Goal: Task Accomplishment & Management: Manage account settings

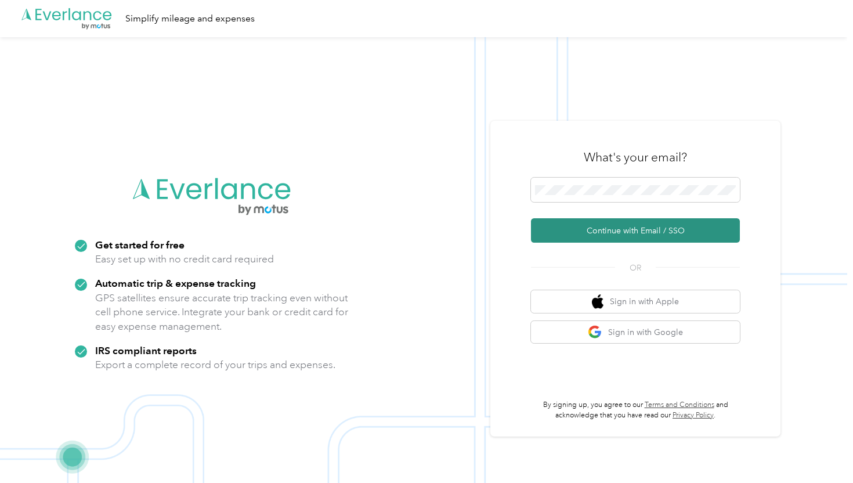
click at [625, 229] on button "Continue with Email / SSO" at bounding box center [635, 230] width 209 height 24
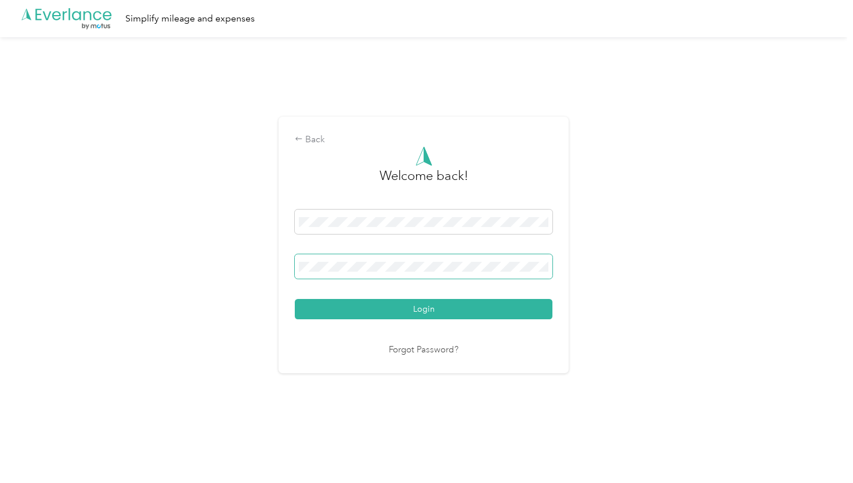
click at [441, 273] on span at bounding box center [424, 266] width 258 height 24
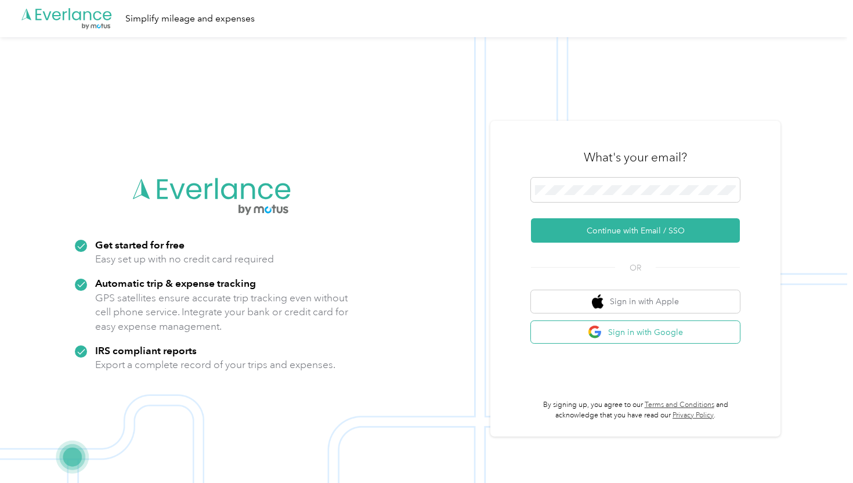
click at [625, 338] on button "Sign in with Google" at bounding box center [635, 332] width 209 height 23
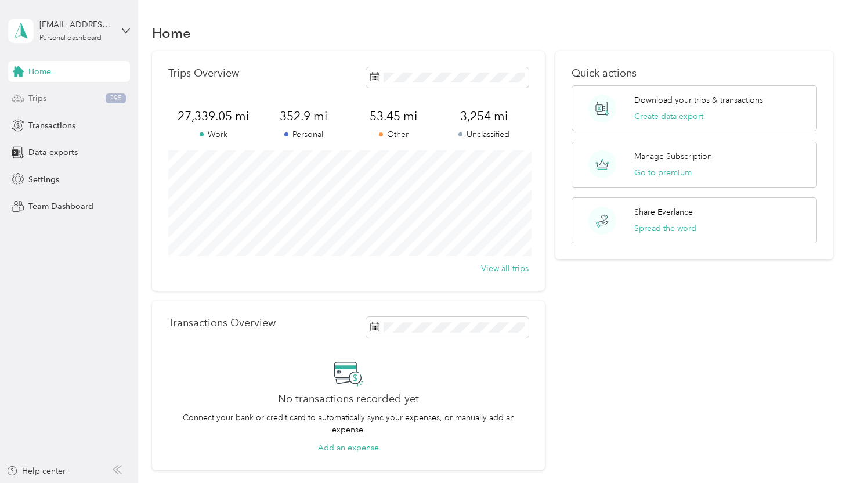
click at [46, 102] on div "Trips 295" at bounding box center [69, 98] width 122 height 21
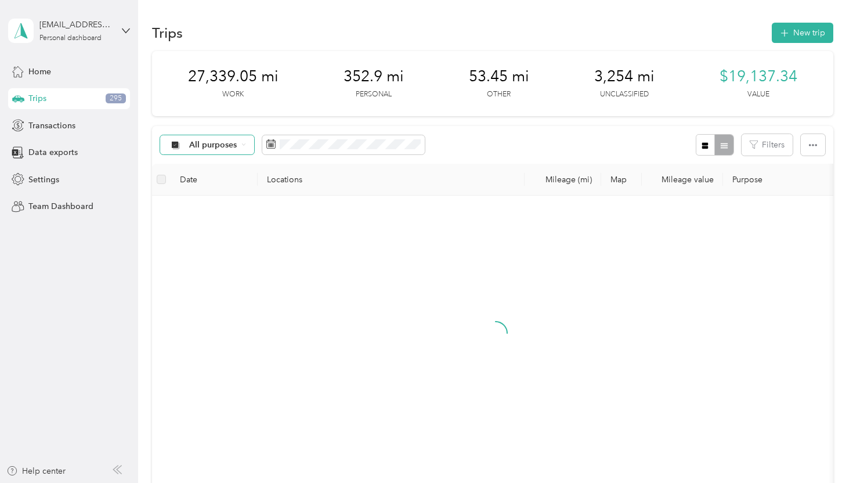
click at [237, 143] on div "All purposes" at bounding box center [207, 145] width 94 height 20
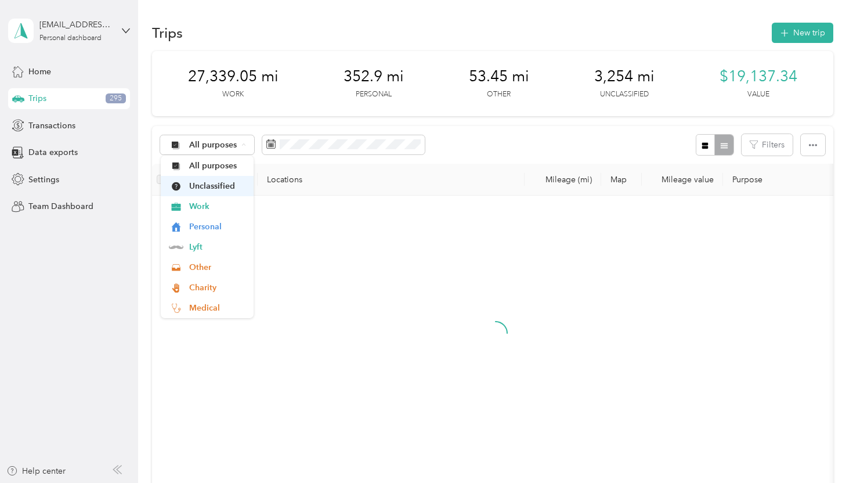
click at [228, 180] on span "Unclassified" at bounding box center [217, 186] width 56 height 12
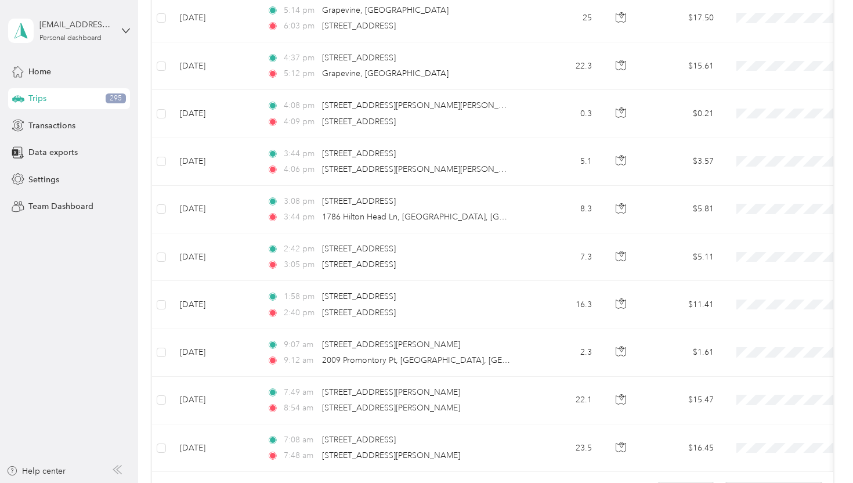
scroll to position [1107, 0]
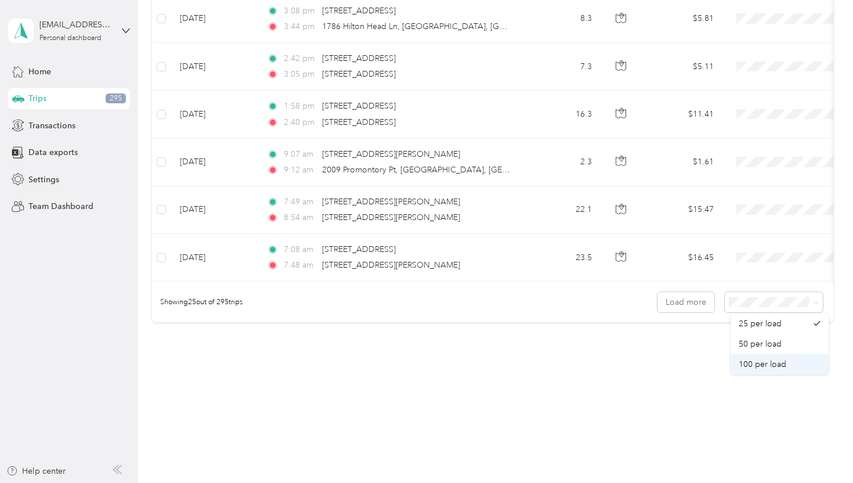
click at [786, 367] on div "100 per load" at bounding box center [780, 364] width 82 height 12
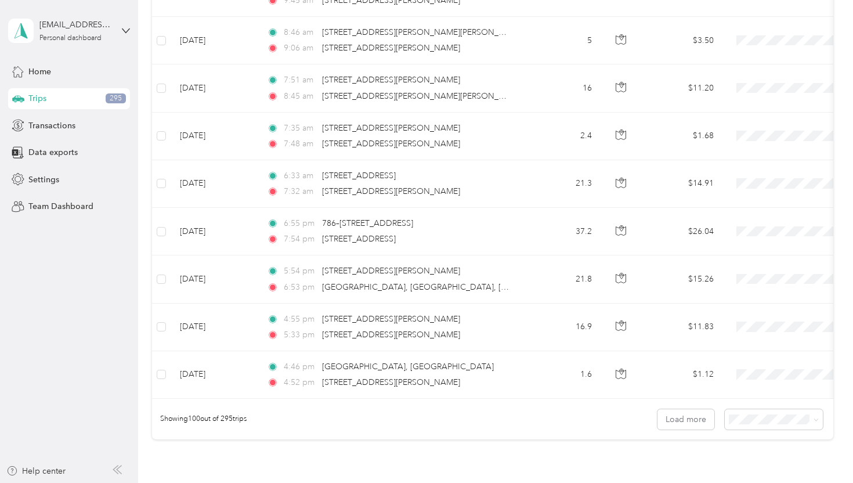
scroll to position [4687, 0]
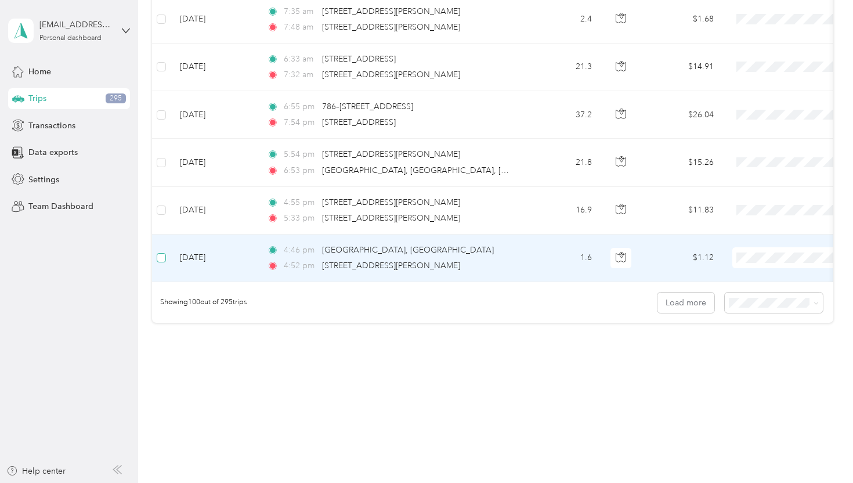
click at [165, 264] on label at bounding box center [161, 257] width 9 height 13
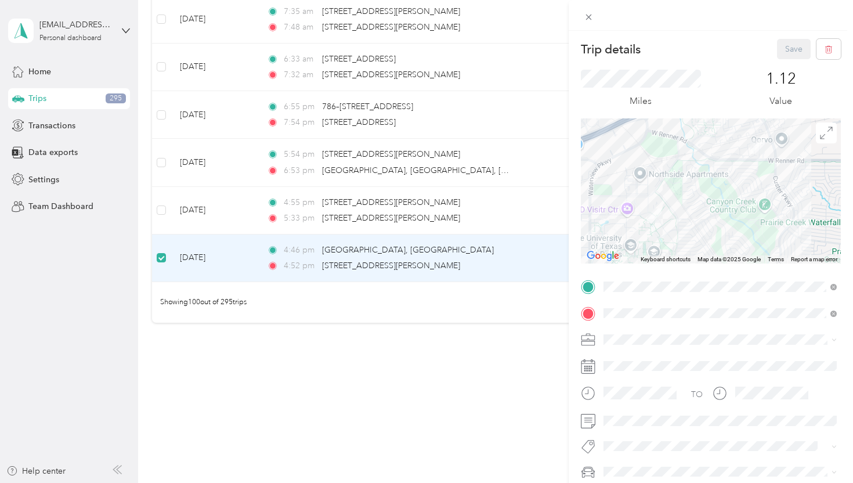
click at [163, 209] on div "Trip details Save This trip cannot be edited because it is either under review,…" at bounding box center [426, 241] width 853 height 483
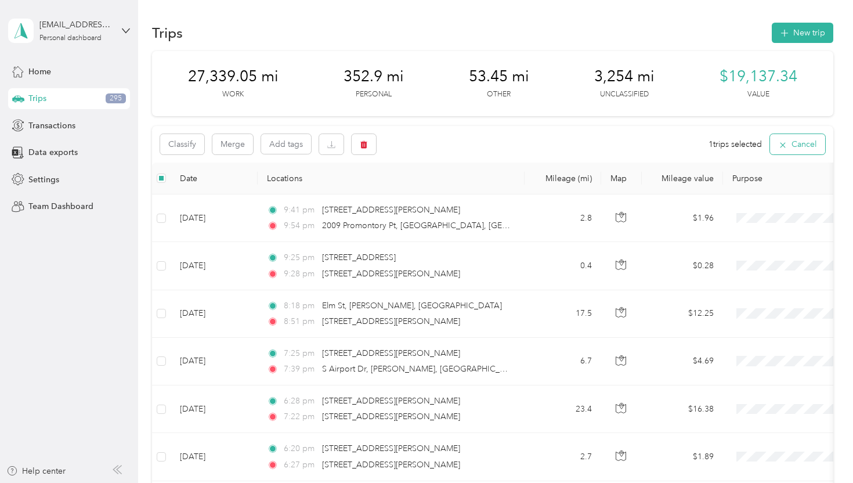
click at [793, 142] on button "Cancel" at bounding box center [797, 144] width 55 height 20
click at [817, 144] on icon "button" at bounding box center [813, 145] width 8 height 8
click at [810, 165] on span "Select all" at bounding box center [806, 167] width 32 height 10
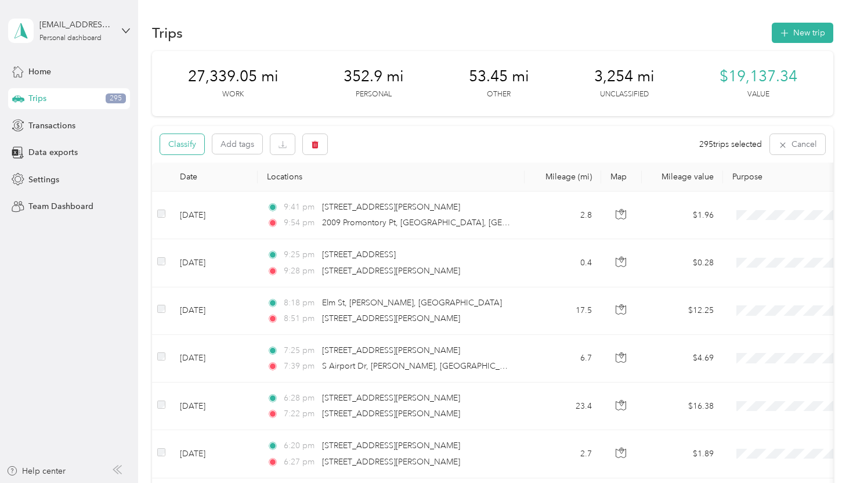
click at [192, 147] on button "Classify" at bounding box center [182, 144] width 44 height 20
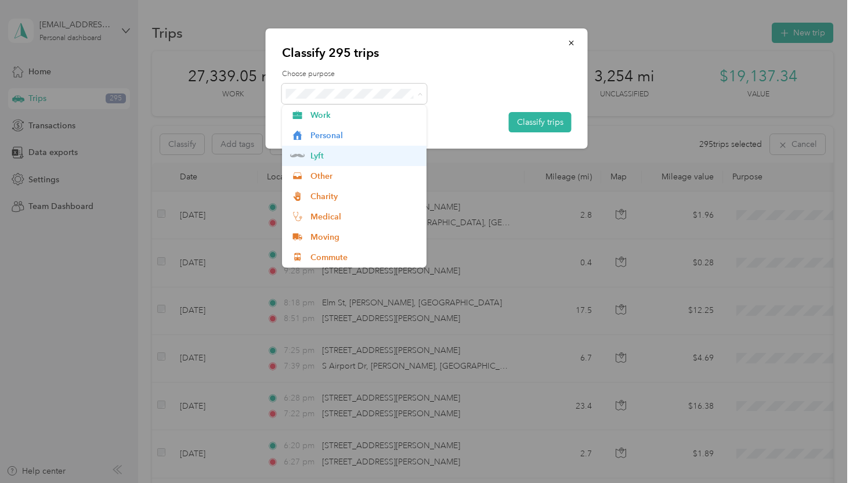
click at [340, 147] on li "Lyft" at bounding box center [354, 156] width 145 height 20
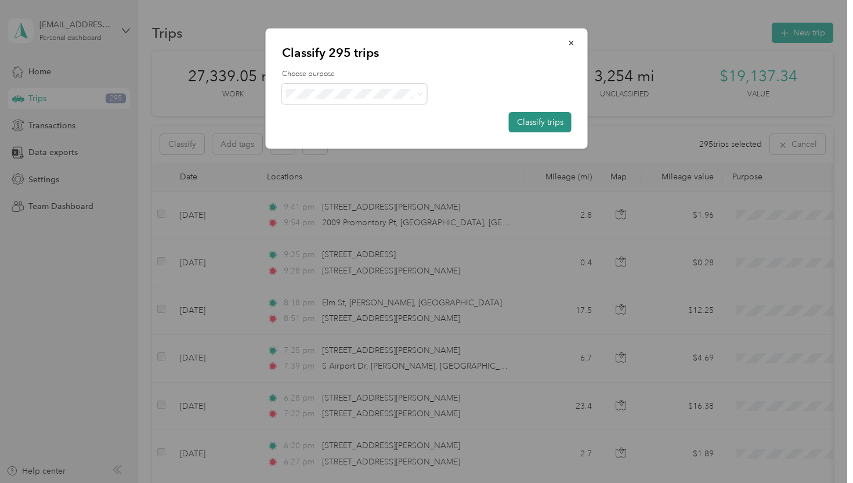
click at [532, 120] on button "Classify trips" at bounding box center [540, 122] width 63 height 20
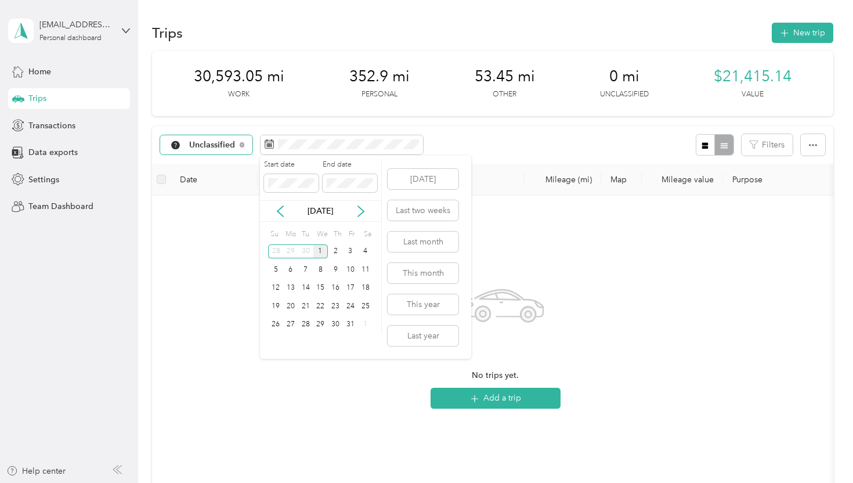
click at [214, 136] on div "Unclassified" at bounding box center [206, 145] width 92 height 20
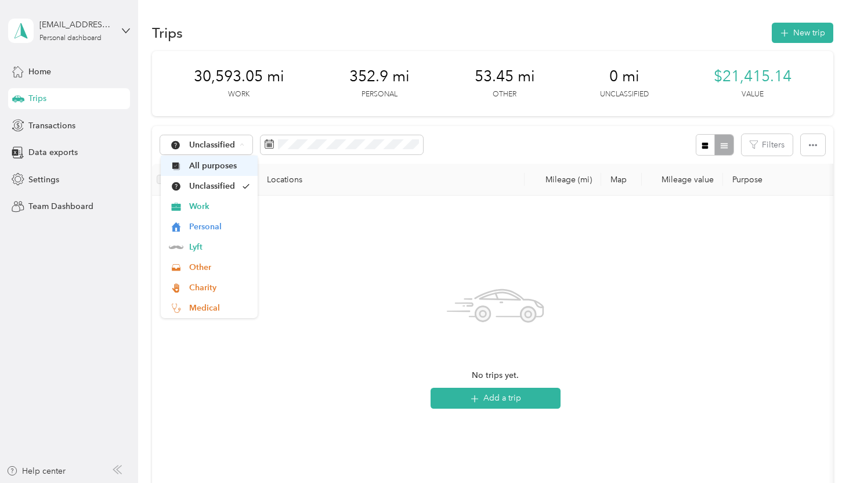
click at [218, 163] on span "All purposes" at bounding box center [219, 166] width 60 height 12
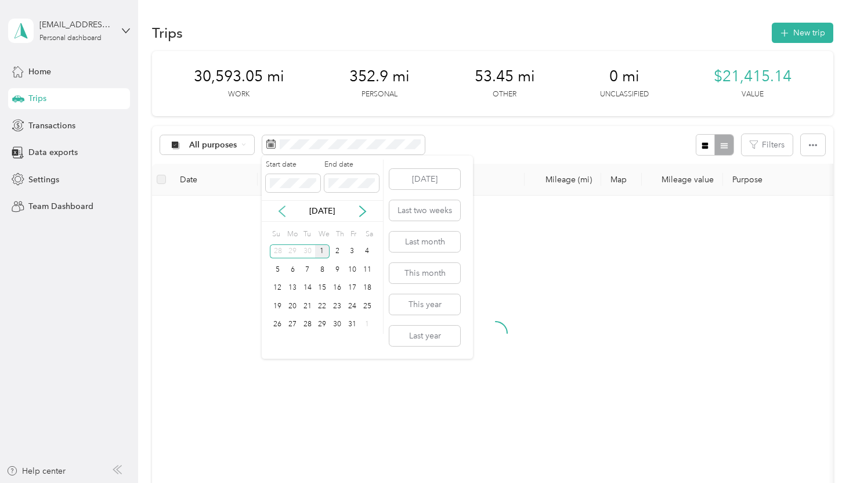
click at [283, 212] on icon at bounding box center [282, 211] width 12 height 12
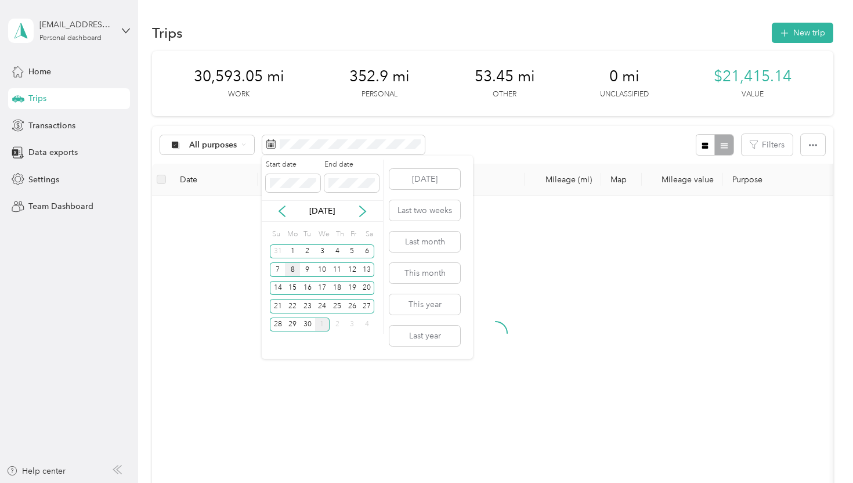
click at [295, 265] on div "8" at bounding box center [292, 269] width 15 height 15
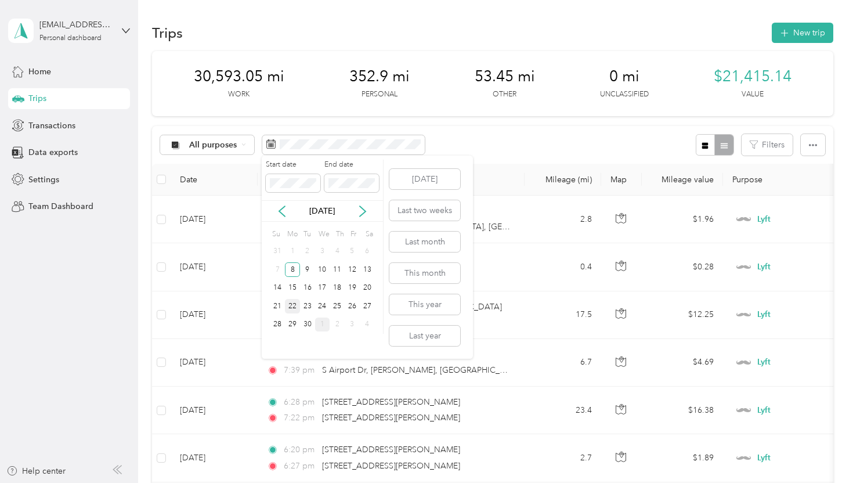
click at [290, 307] on div "22" at bounding box center [292, 306] width 15 height 15
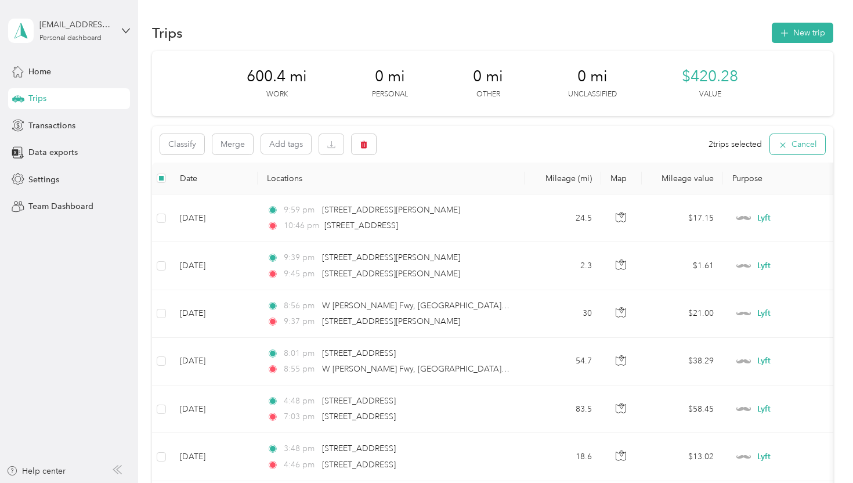
click at [786, 146] on icon "button" at bounding box center [782, 144] width 9 height 9
click at [732, 148] on div at bounding box center [715, 144] width 38 height 21
click at [776, 146] on button "Filters" at bounding box center [767, 144] width 51 height 21
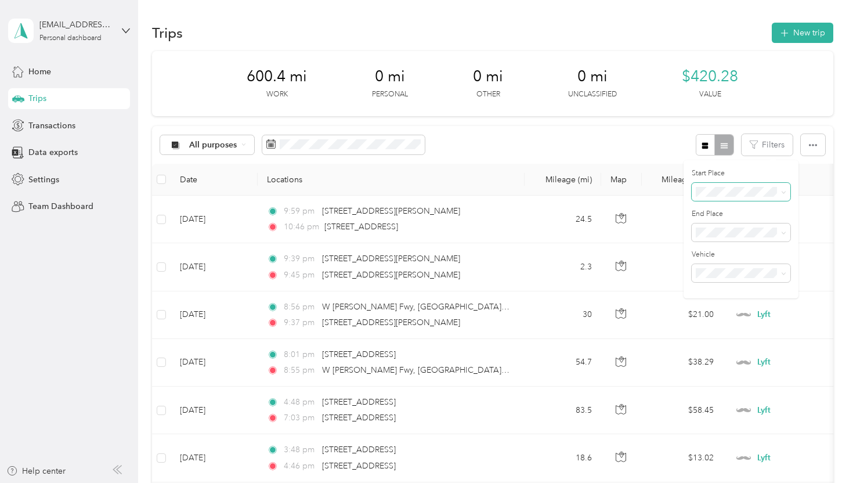
click at [785, 189] on span at bounding box center [783, 192] width 5 height 10
click at [713, 207] on span "Anywhere" at bounding box center [718, 212] width 37 height 10
click at [709, 147] on icon "button" at bounding box center [705, 145] width 6 height 6
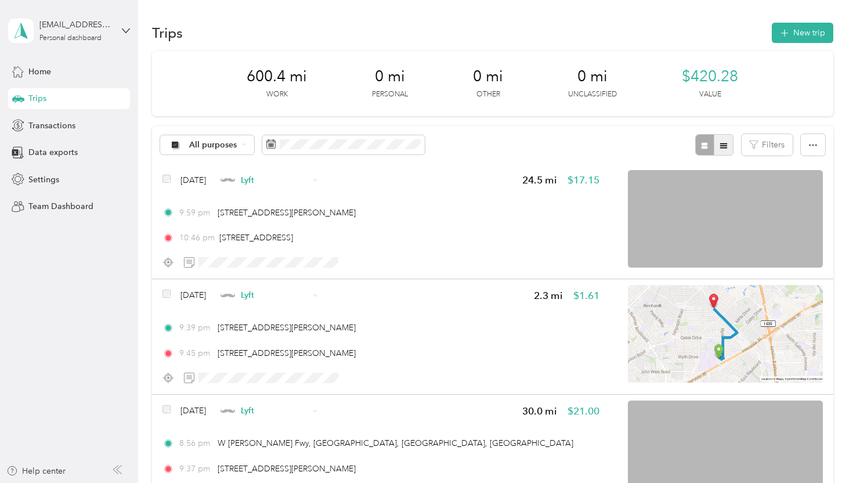
click at [734, 150] on button "button" at bounding box center [724, 144] width 20 height 21
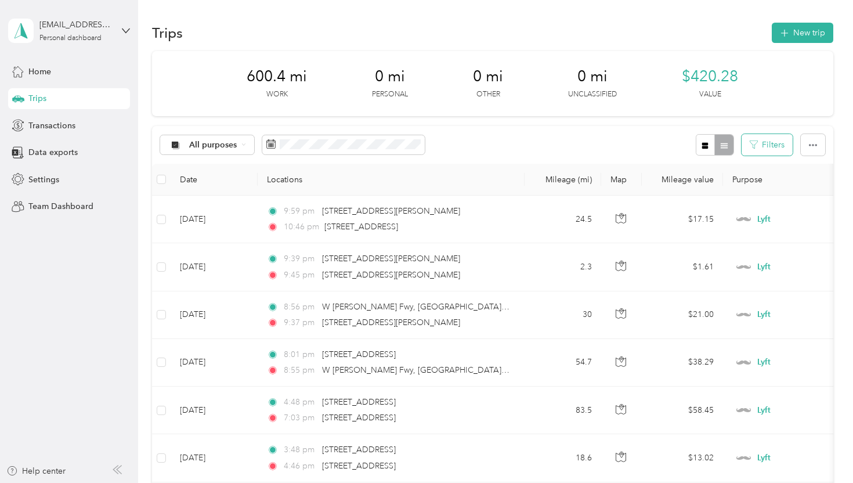
click at [776, 148] on button "Filters" at bounding box center [767, 144] width 51 height 21
click at [817, 148] on icon "button" at bounding box center [813, 145] width 8 height 8
click at [768, 149] on button "Filters" at bounding box center [767, 144] width 51 height 21
click at [712, 174] on label "Start Place" at bounding box center [741, 173] width 99 height 10
click at [710, 182] on div "Start Place" at bounding box center [741, 184] width 99 height 33
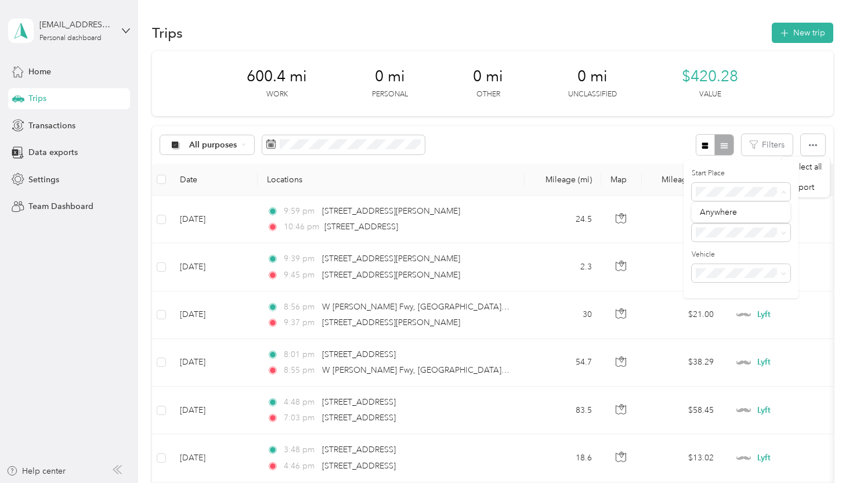
click at [584, 139] on div "All purposes Filters" at bounding box center [492, 145] width 681 height 38
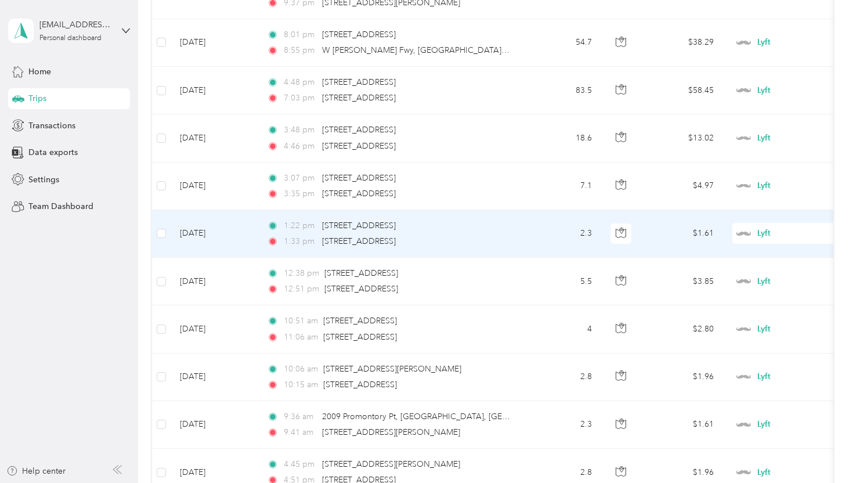
click at [167, 233] on td at bounding box center [161, 234] width 19 height 48
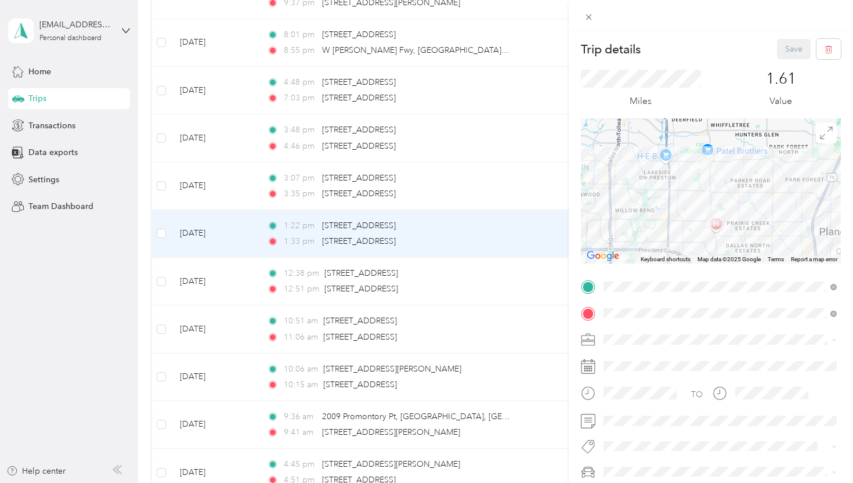
click at [161, 235] on div "Trip details Save This trip cannot be edited because it is either under review,…" at bounding box center [426, 241] width 853 height 483
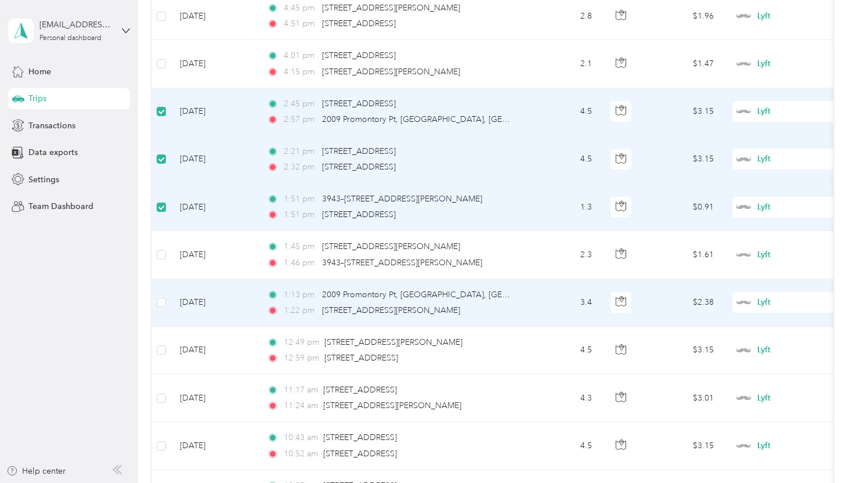
scroll to position [797, 0]
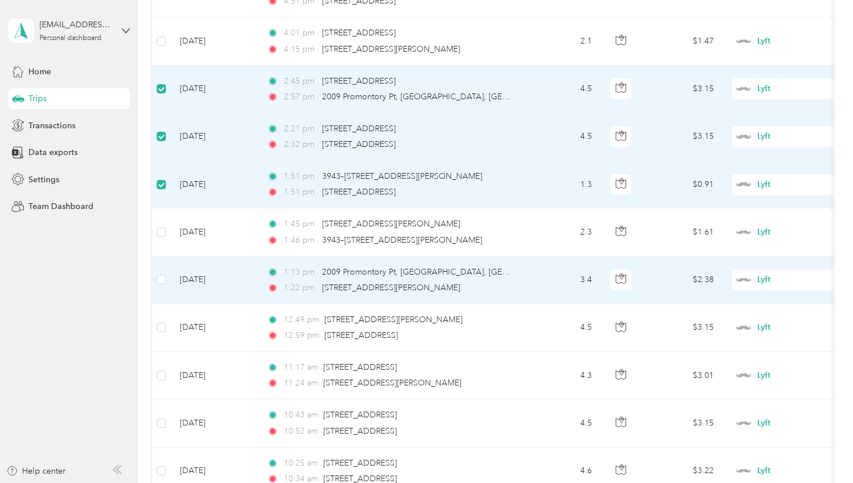
click at [160, 268] on td at bounding box center [161, 281] width 19 height 48
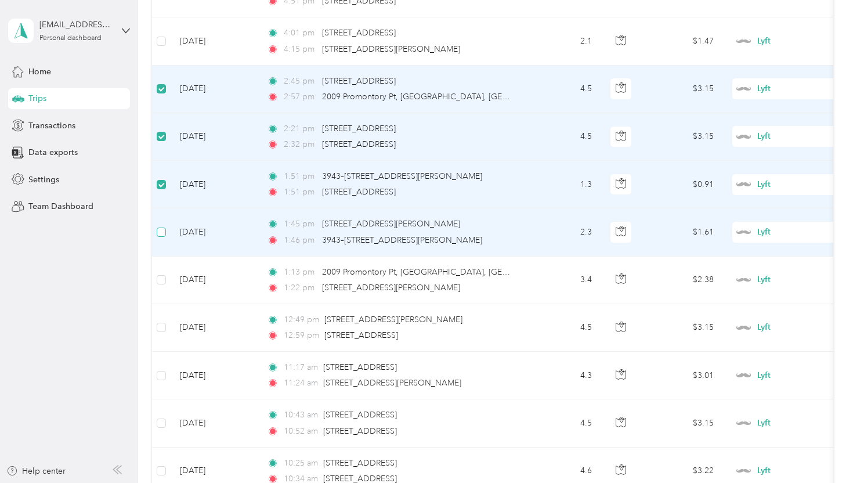
click at [163, 238] on label at bounding box center [161, 232] width 9 height 13
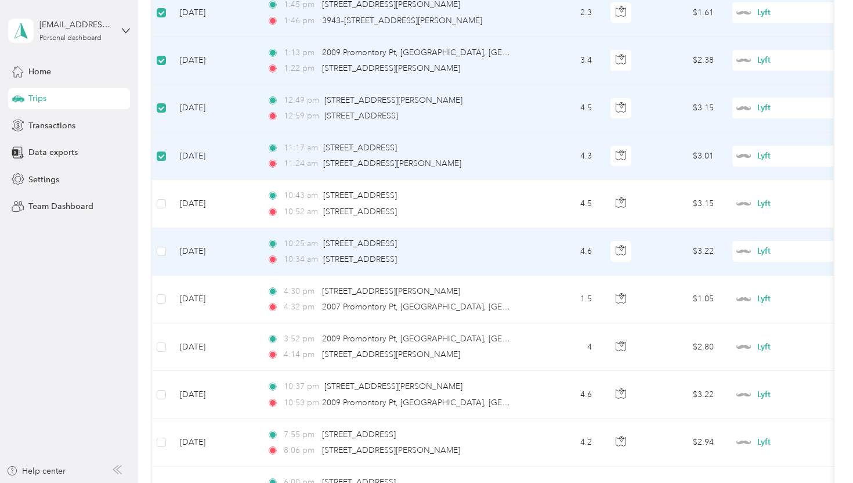
scroll to position [1037, 0]
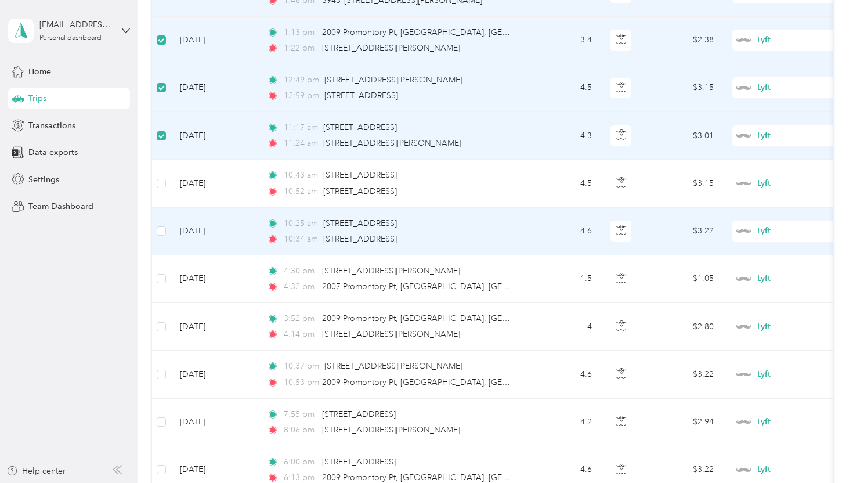
click at [167, 230] on td at bounding box center [161, 232] width 19 height 48
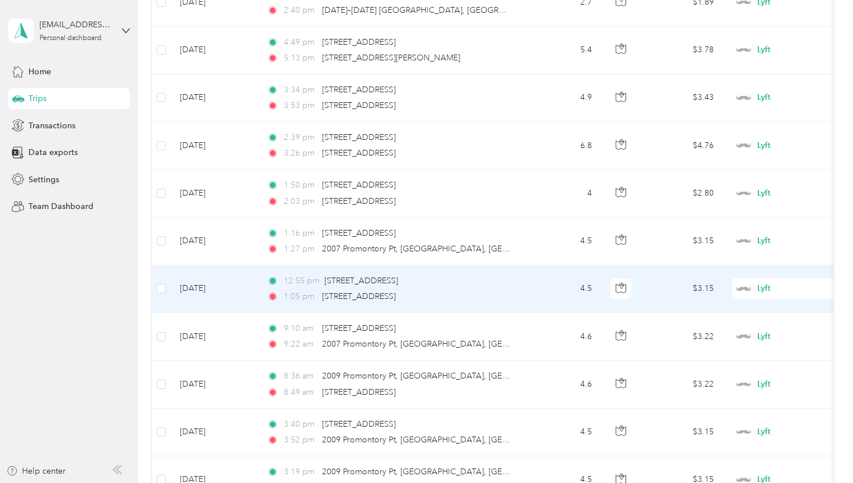
scroll to position [1984, 0]
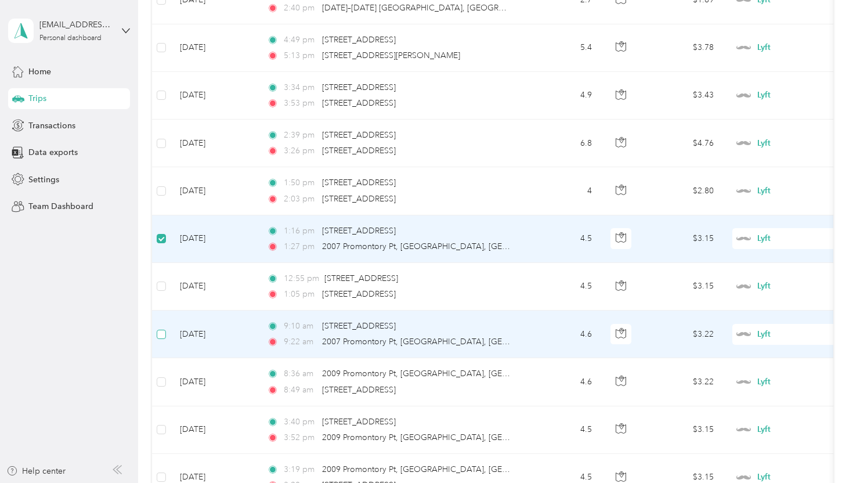
click at [162, 340] on label at bounding box center [161, 334] width 9 height 13
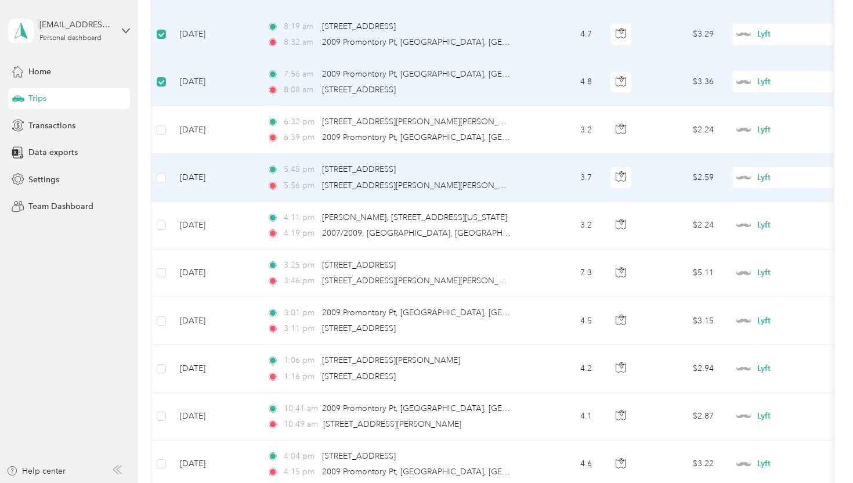
scroll to position [2737, 0]
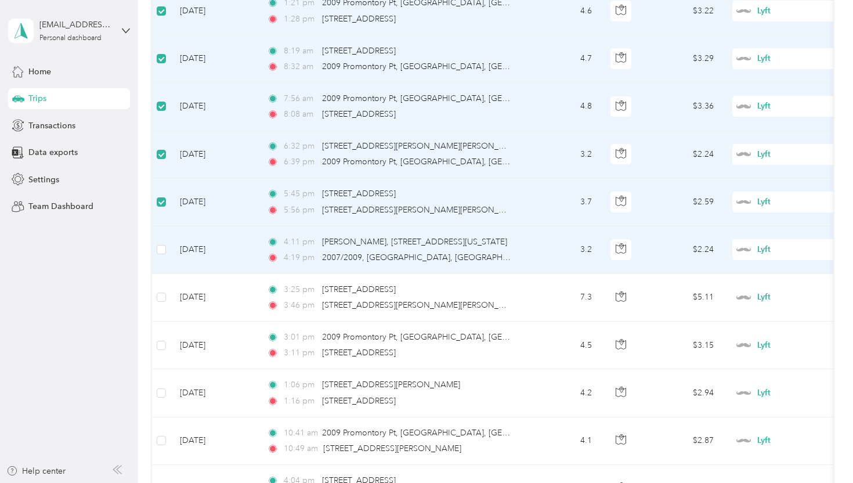
click at [172, 253] on td "[DATE]" at bounding box center [214, 250] width 87 height 48
click at [167, 251] on td at bounding box center [161, 250] width 19 height 48
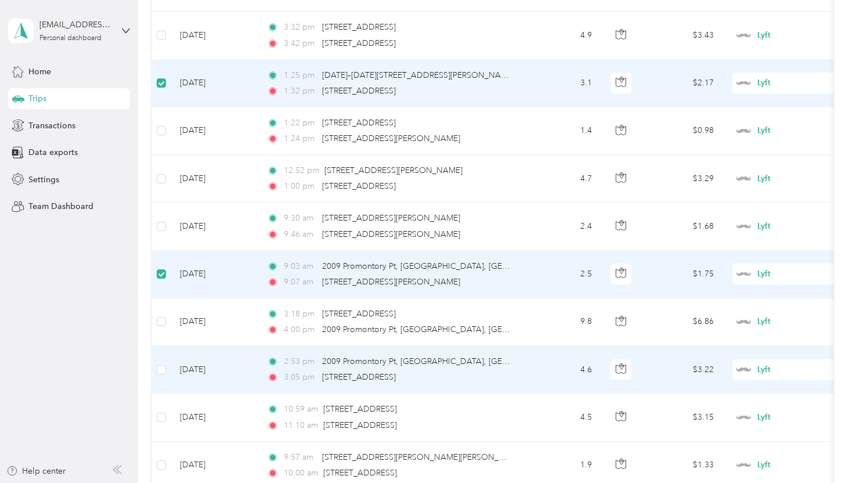
scroll to position [3693, 0]
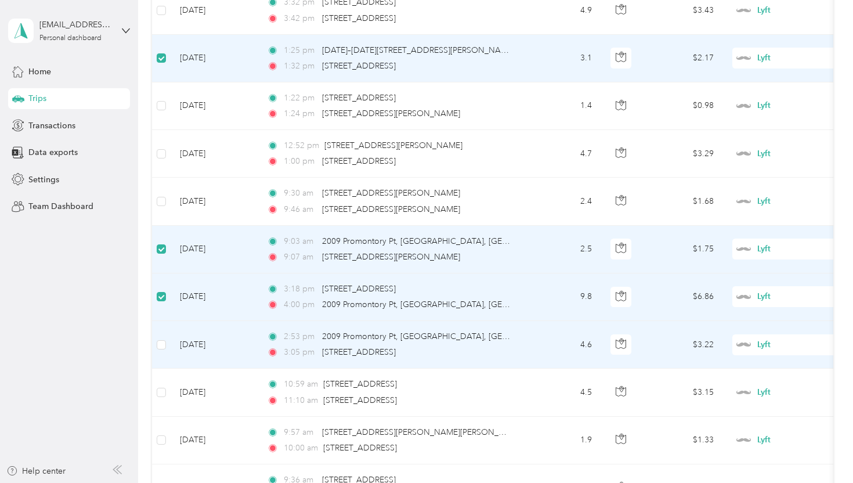
click at [165, 351] on td at bounding box center [161, 345] width 19 height 48
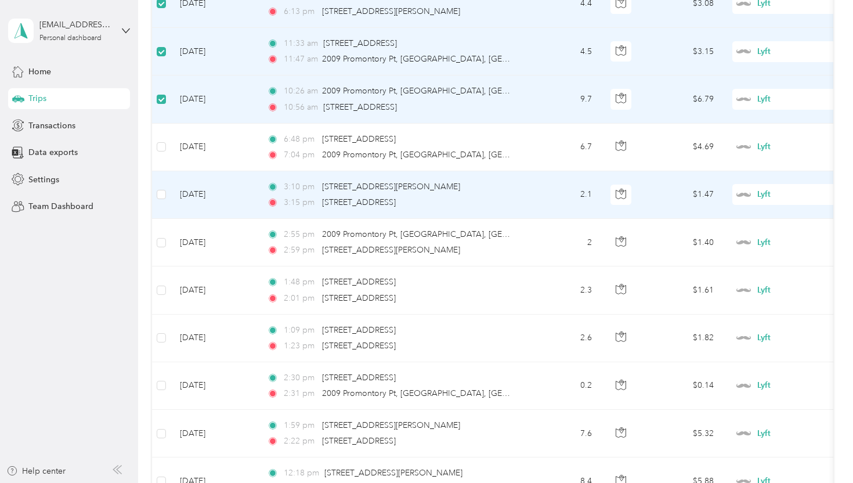
scroll to position [4382, 0]
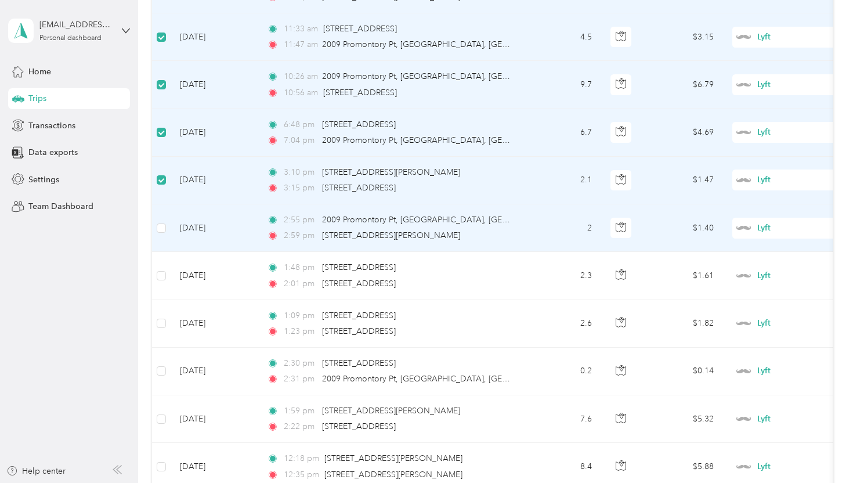
click at [166, 225] on td at bounding box center [161, 228] width 19 height 48
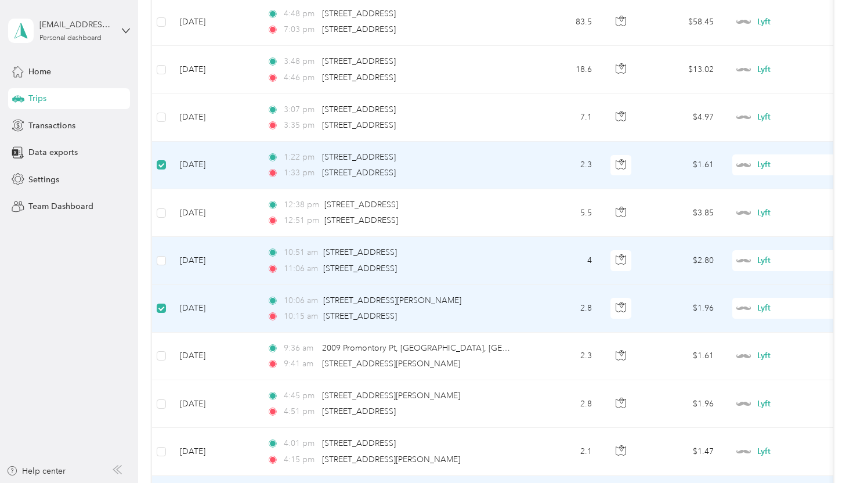
scroll to position [360, 0]
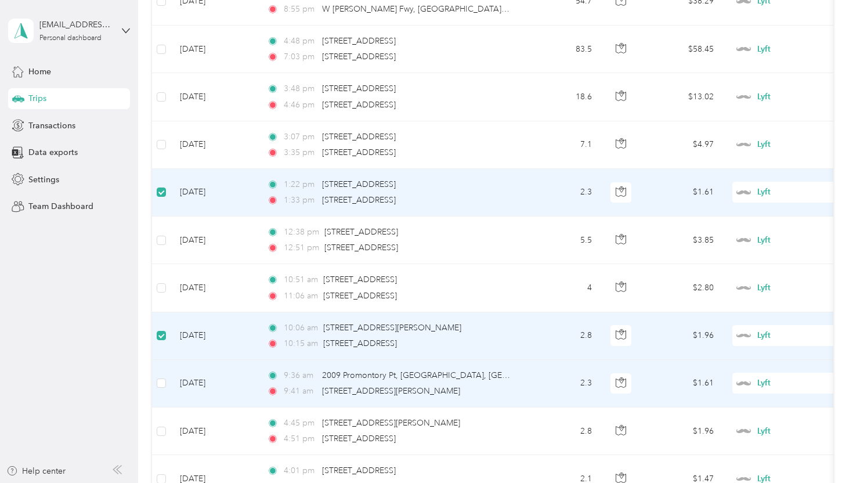
click at [164, 389] on td at bounding box center [161, 384] width 19 height 48
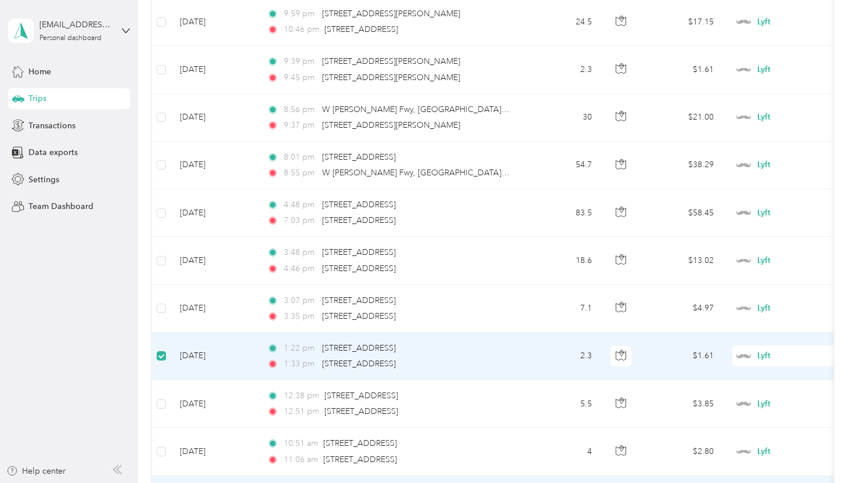
scroll to position [0, 0]
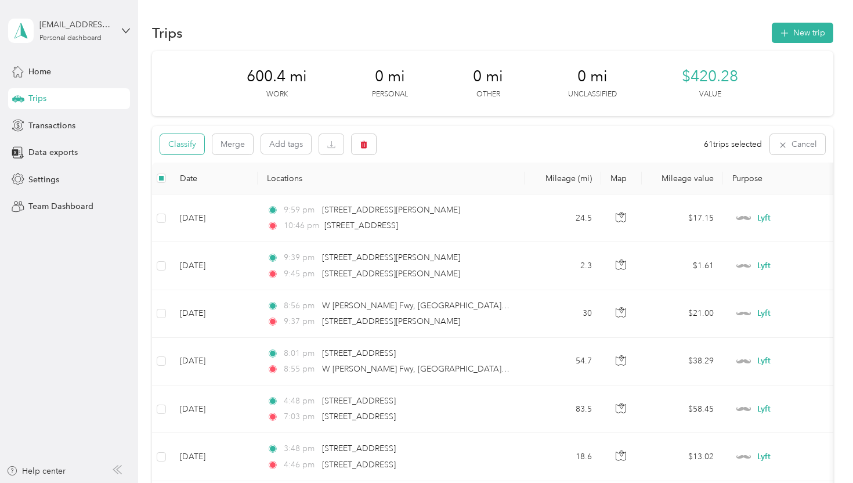
click at [182, 145] on button "Classify" at bounding box center [182, 144] width 44 height 20
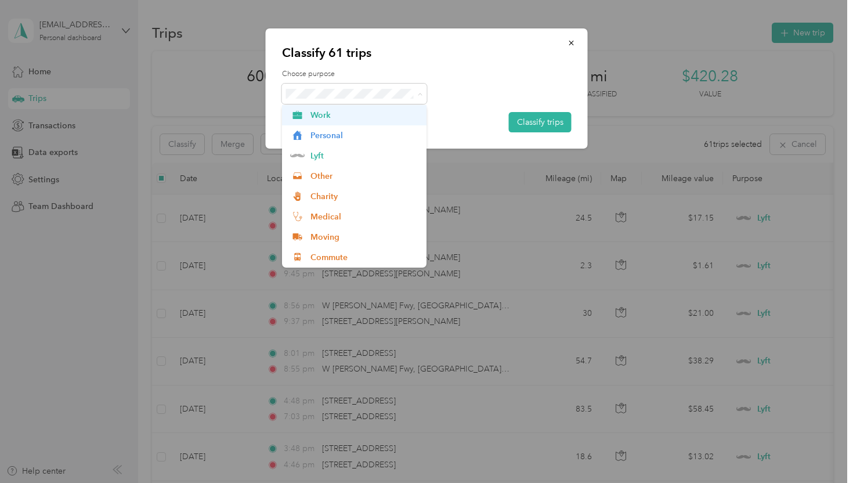
click at [348, 113] on span "Work" at bounding box center [365, 115] width 108 height 12
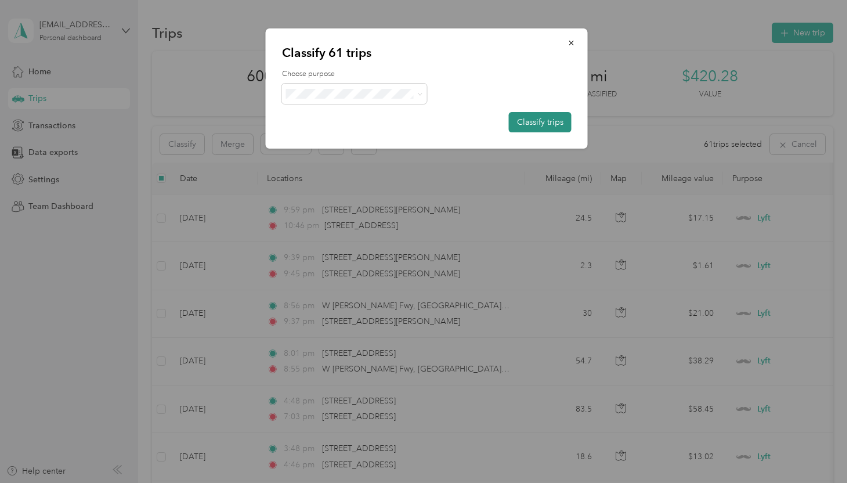
click at [547, 116] on button "Classify trips" at bounding box center [540, 122] width 63 height 20
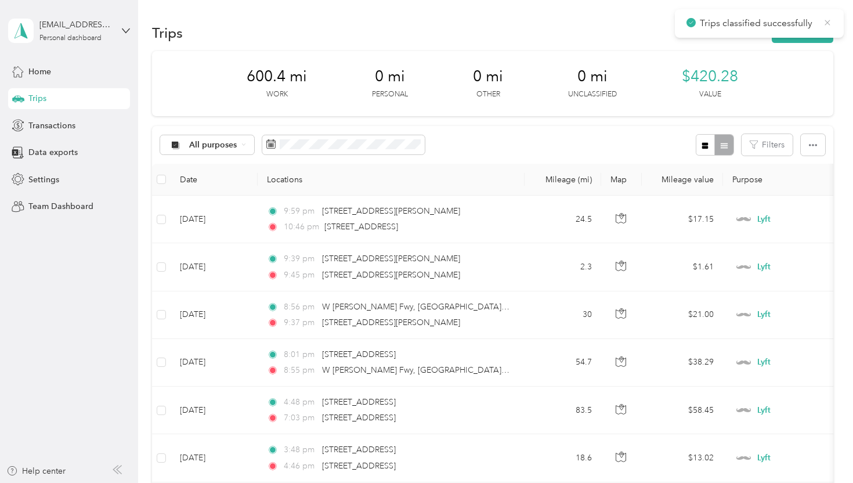
click at [826, 23] on icon at bounding box center [827, 22] width 9 height 10
click at [237, 147] on div "All purposes" at bounding box center [207, 145] width 94 height 20
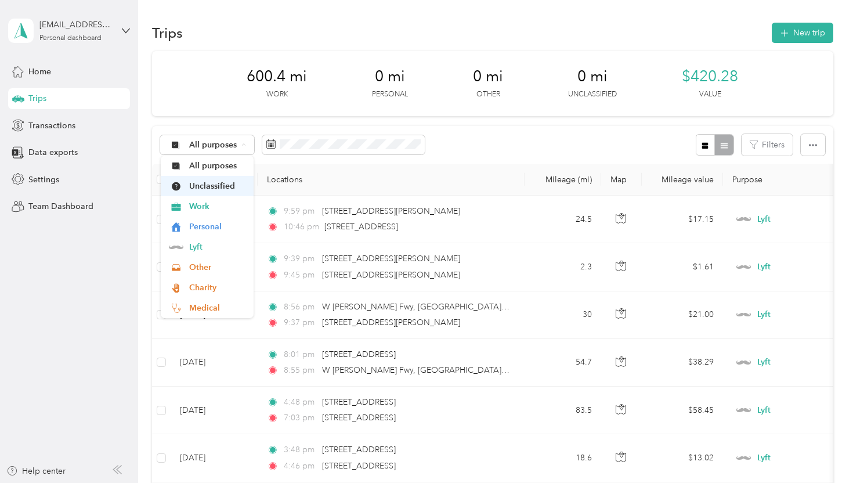
click at [222, 186] on span "Unclassified" at bounding box center [217, 186] width 56 height 12
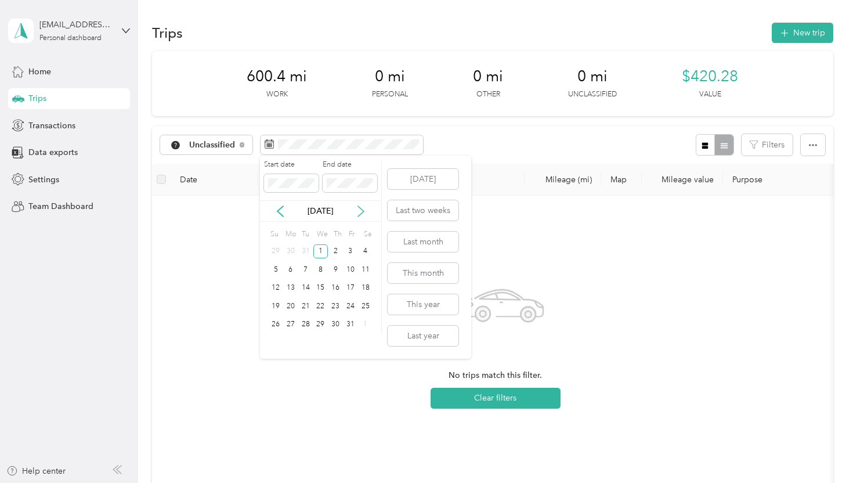
click at [360, 215] on icon at bounding box center [361, 211] width 12 height 12
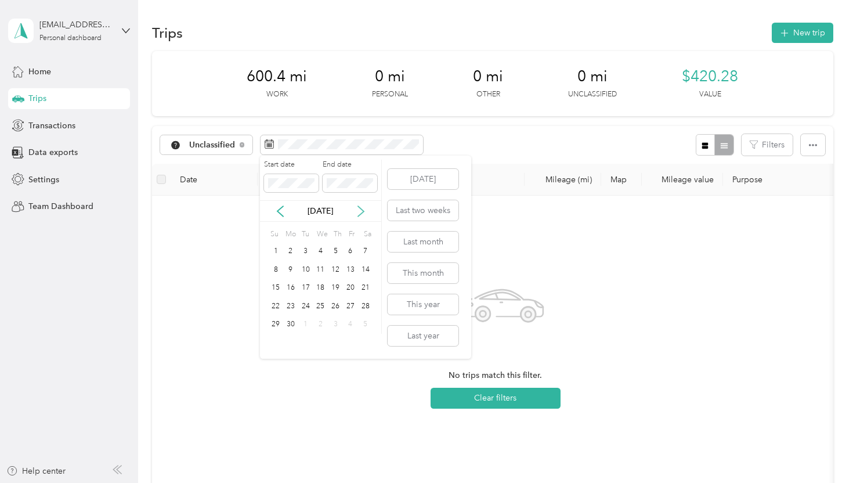
click at [360, 215] on icon at bounding box center [361, 211] width 12 height 12
click at [325, 253] on div "1" at bounding box center [320, 251] width 15 height 15
